Goal: Task Accomplishment & Management: Use online tool/utility

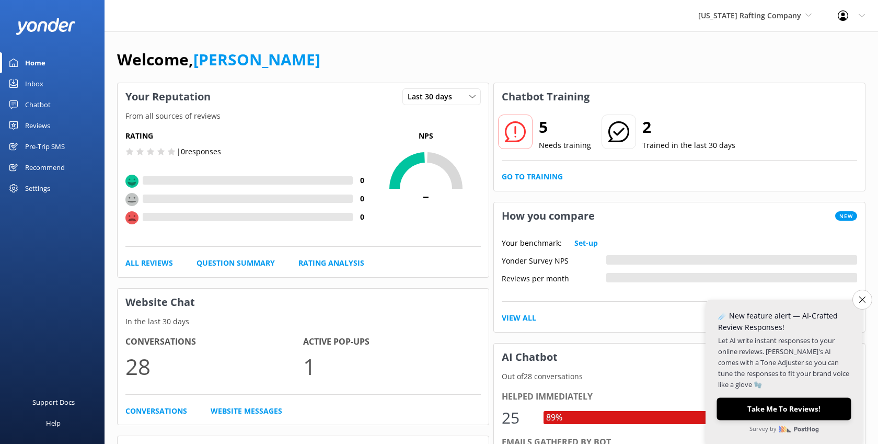
click at [797, 410] on button "Take Me To Reviews!" at bounding box center [784, 409] width 134 height 22
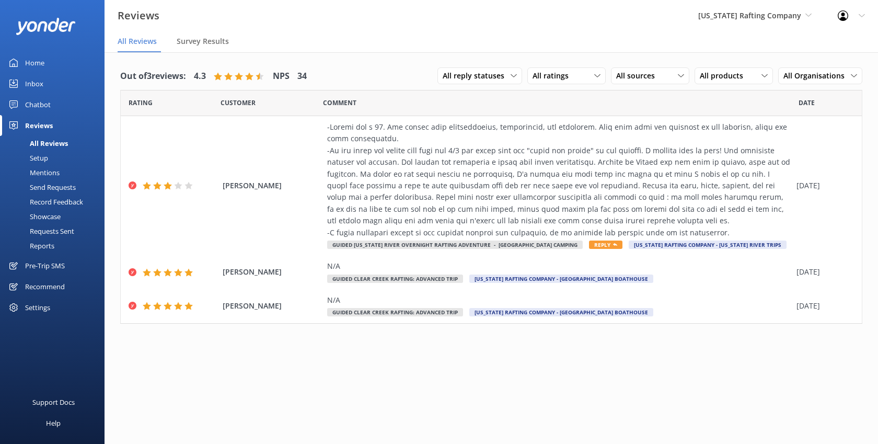
click at [54, 146] on div "All Reviews" at bounding box center [37, 143] width 62 height 15
click at [41, 157] on div "Setup" at bounding box center [27, 158] width 42 height 15
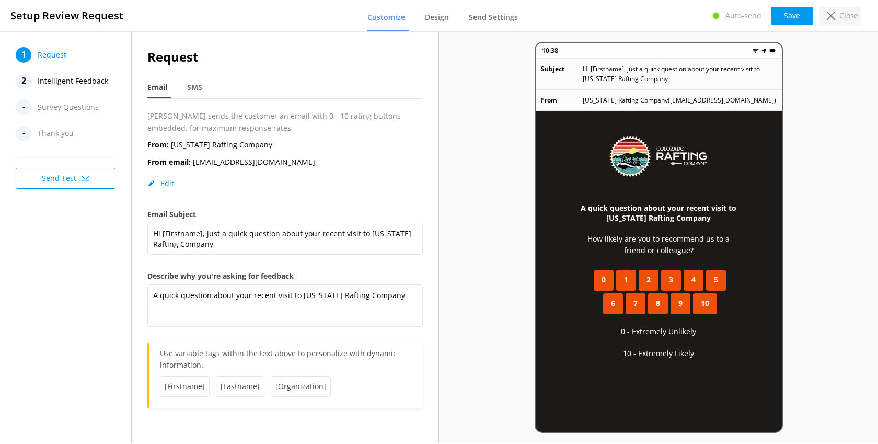
click at [838, 16] on div "Close" at bounding box center [841, 16] width 42 height 18
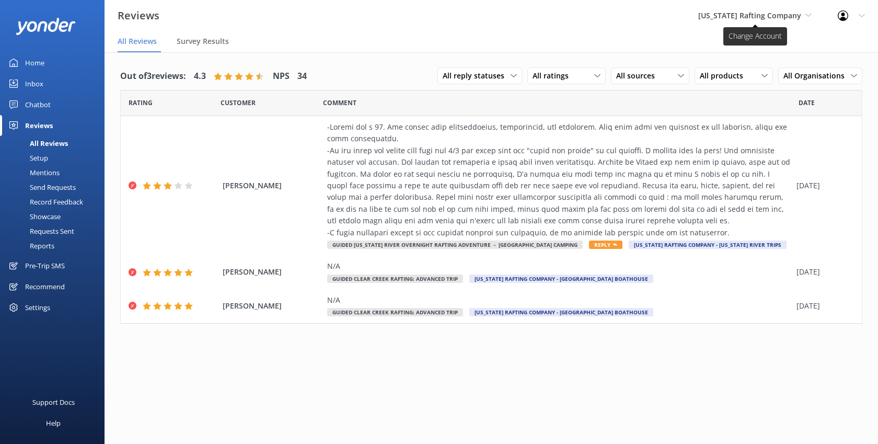
click at [807, 16] on use at bounding box center [809, 15] width 6 height 3
click at [746, 42] on link "[US_STATE] Adventure Guides" at bounding box center [737, 43] width 105 height 25
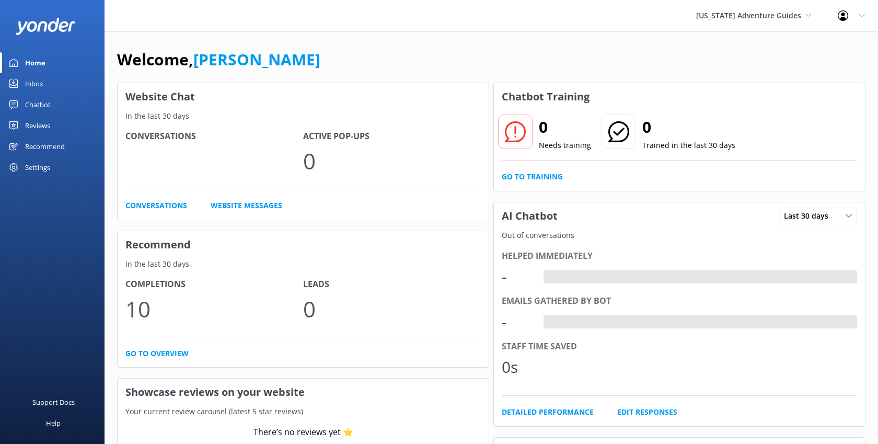
click at [41, 124] on div "Reviews" at bounding box center [37, 125] width 25 height 21
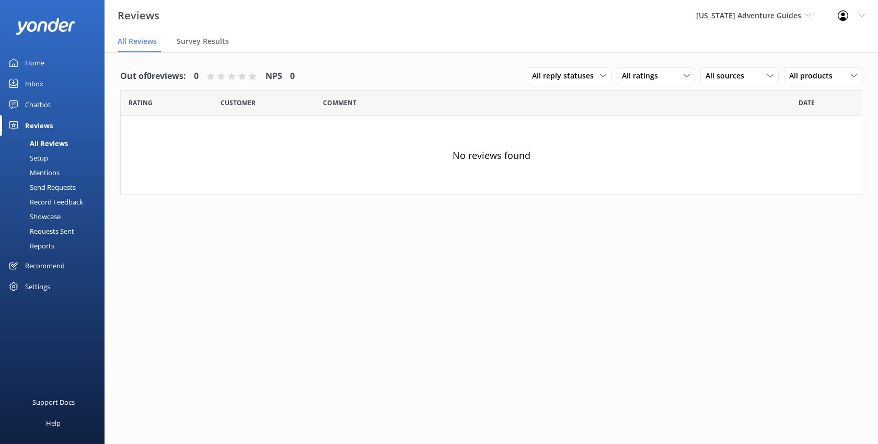
click at [41, 157] on div "Setup" at bounding box center [27, 158] width 42 height 15
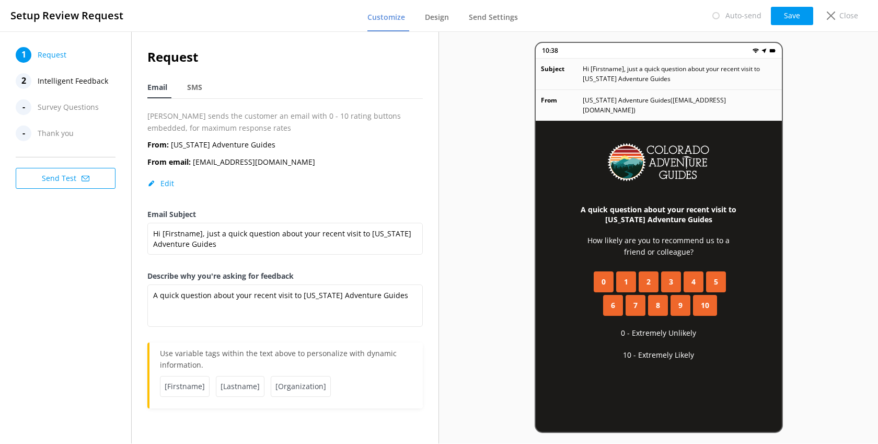
click at [76, 107] on span "Survey Questions" at bounding box center [68, 107] width 61 height 16
click at [24, 106] on div "-" at bounding box center [24, 107] width 16 height 16
click at [439, 20] on span "Design" at bounding box center [437, 17] width 24 height 10
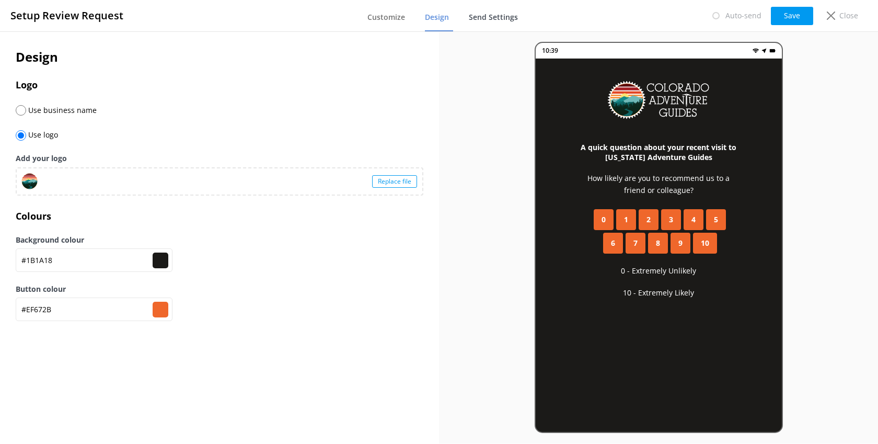
click at [491, 18] on span "Send Settings" at bounding box center [493, 17] width 49 height 10
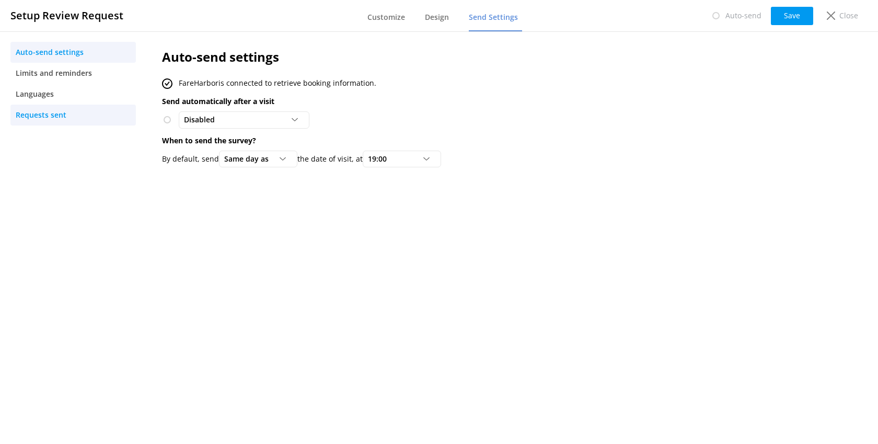
click at [45, 116] on span "Requests sent" at bounding box center [41, 115] width 51 height 12
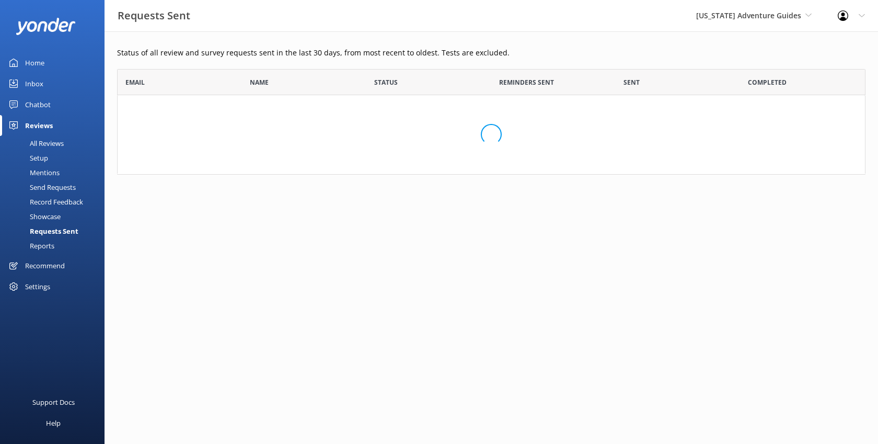
scroll to position [105, 748]
click at [41, 158] on div "Setup" at bounding box center [27, 158] width 42 height 15
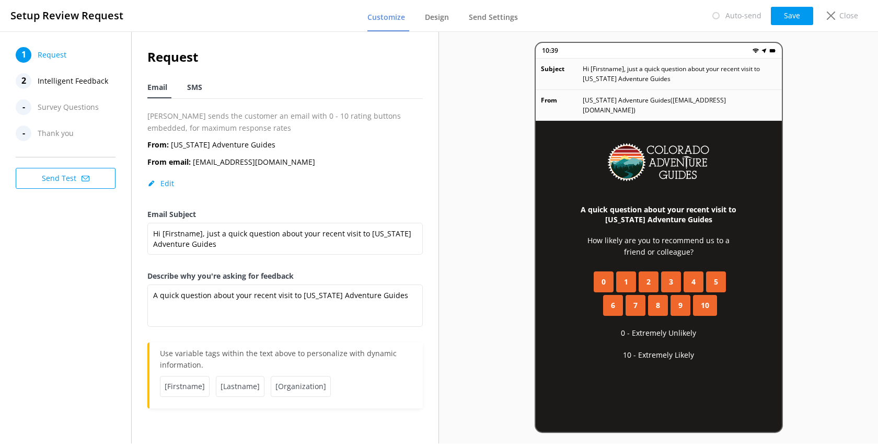
click at [199, 88] on span "SMS" at bounding box center [194, 87] width 15 height 10
type textarea "Hi [Firstname], thanks for visiting us at [Organization]. Just a quick follow u…"
